Goal: Transaction & Acquisition: Purchase product/service

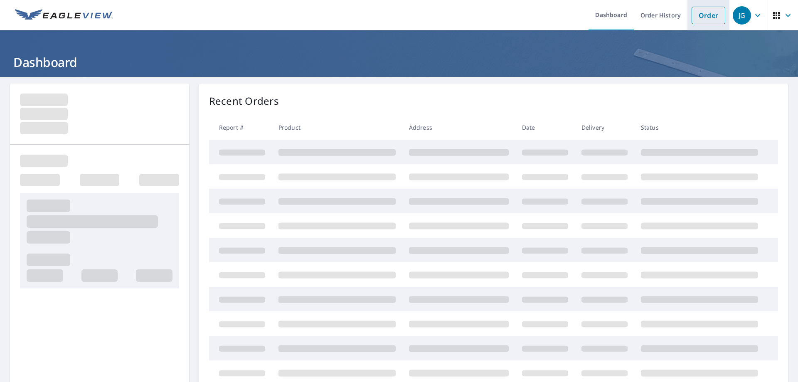
click at [701, 16] on link "Order" at bounding box center [709, 15] width 34 height 17
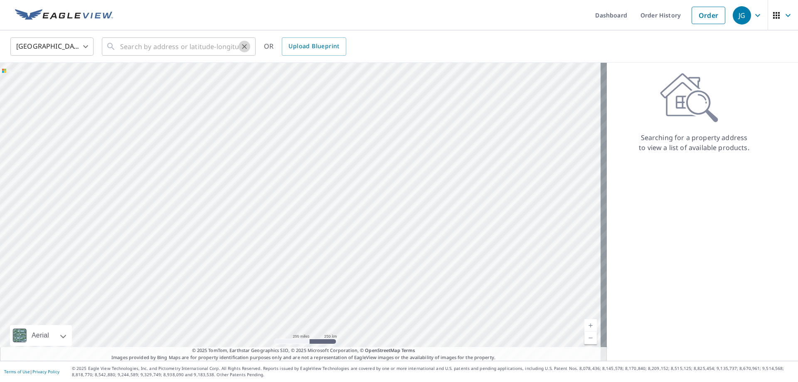
click at [242, 45] on icon "Clear" at bounding box center [244, 46] width 8 height 8
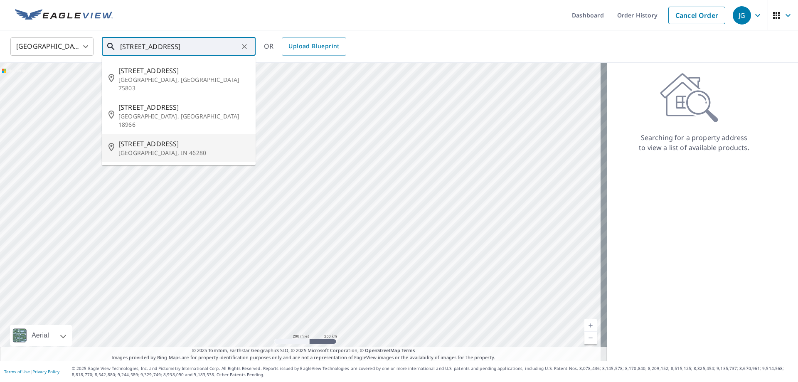
click at [149, 139] on span "[STREET_ADDRESS]" at bounding box center [183, 144] width 131 height 10
type input "[STREET_ADDRESS]"
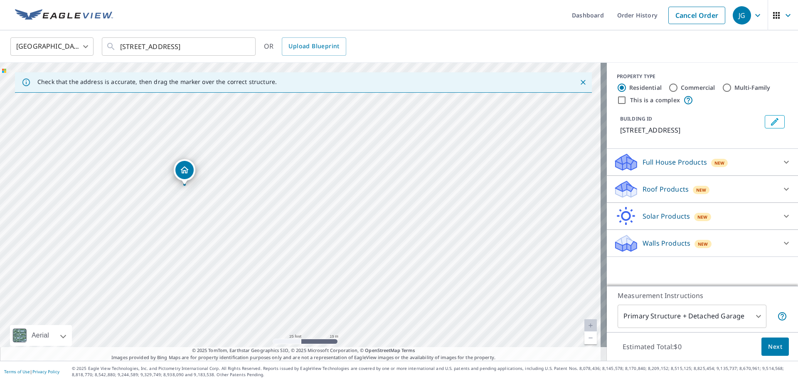
drag, startPoint x: 258, startPoint y: 156, endPoint x: 464, endPoint y: 222, distance: 216.0
click at [464, 222] on div "[STREET_ADDRESS]" at bounding box center [303, 212] width 607 height 298
drag, startPoint x: 351, startPoint y: 187, endPoint x: 395, endPoint y: 230, distance: 61.7
click at [395, 230] on div "[STREET_ADDRESS]" at bounding box center [303, 212] width 607 height 298
click at [647, 192] on p "Roof Products" at bounding box center [666, 189] width 46 height 10
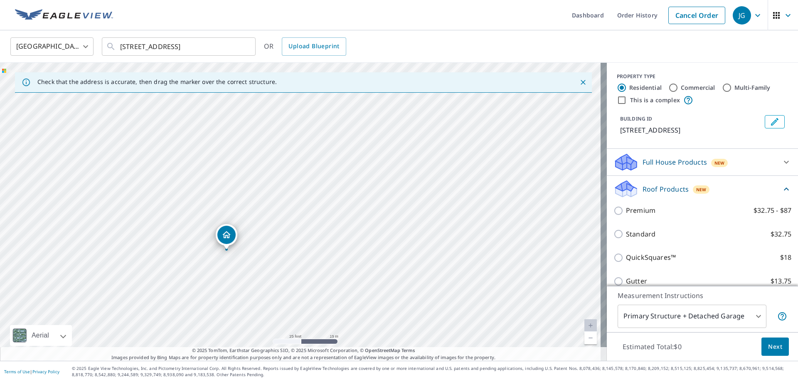
scroll to position [88, 0]
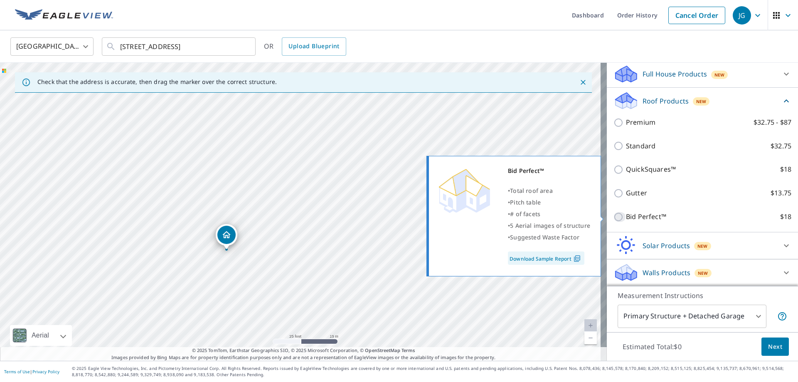
click at [614, 216] on input "Bid Perfect™ $18" at bounding box center [620, 217] width 12 height 10
checkbox input "true"
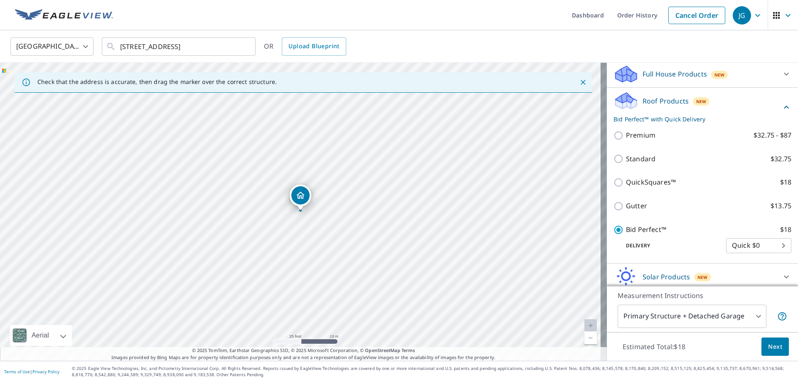
scroll to position [119, 0]
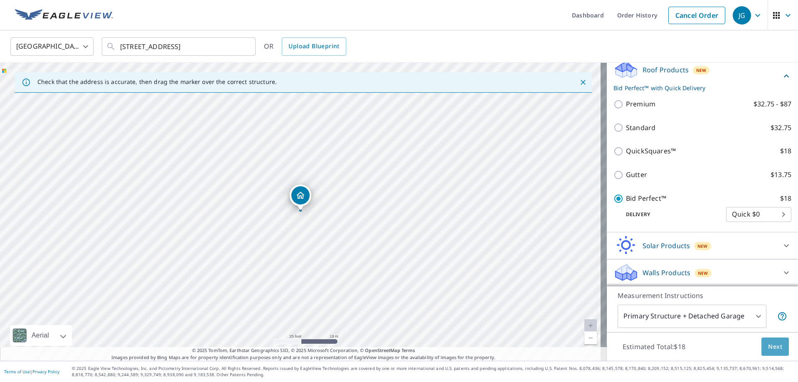
click at [768, 347] on span "Next" at bounding box center [775, 347] width 14 height 10
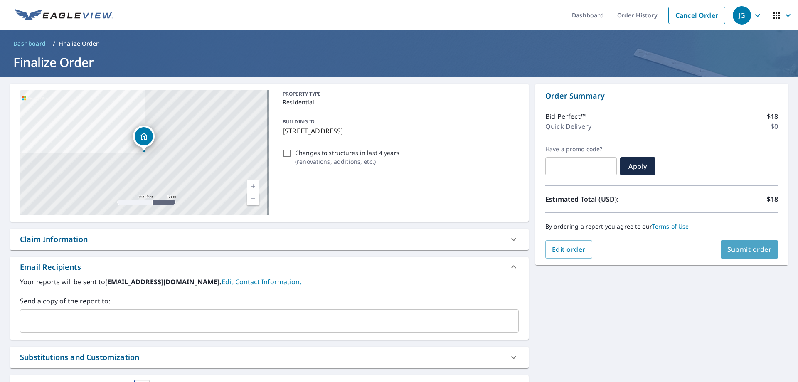
click at [740, 249] on span "Submit order" at bounding box center [750, 249] width 44 height 9
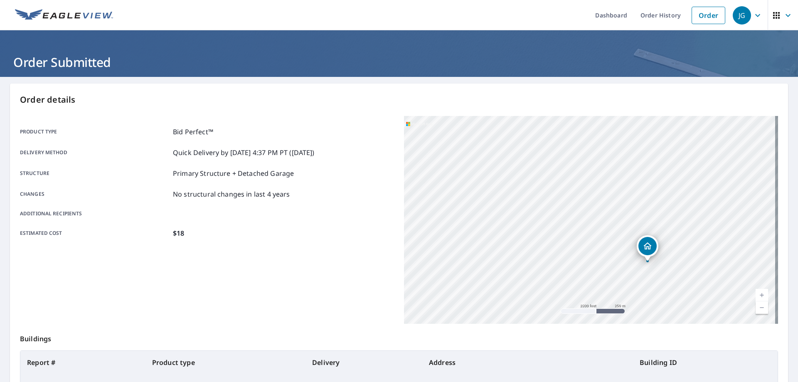
scroll to position [107, 0]
